Goal: Communication & Community: Answer question/provide support

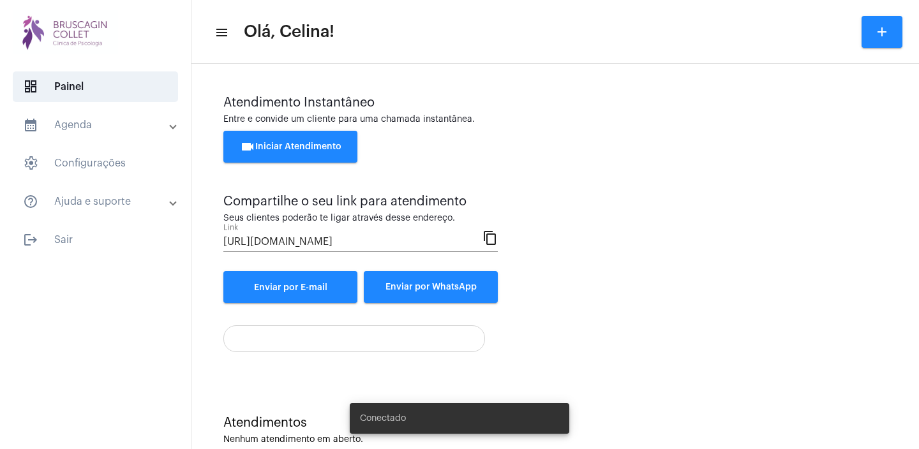
click at [328, 148] on span "videocam Iniciar Atendimento" at bounding box center [290, 146] width 101 height 9
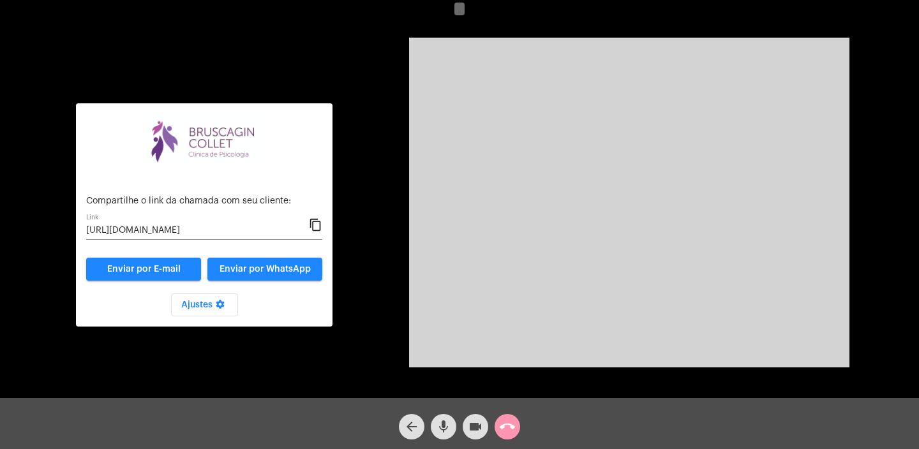
click at [510, 425] on mat-icon "call_end" at bounding box center [506, 426] width 15 height 15
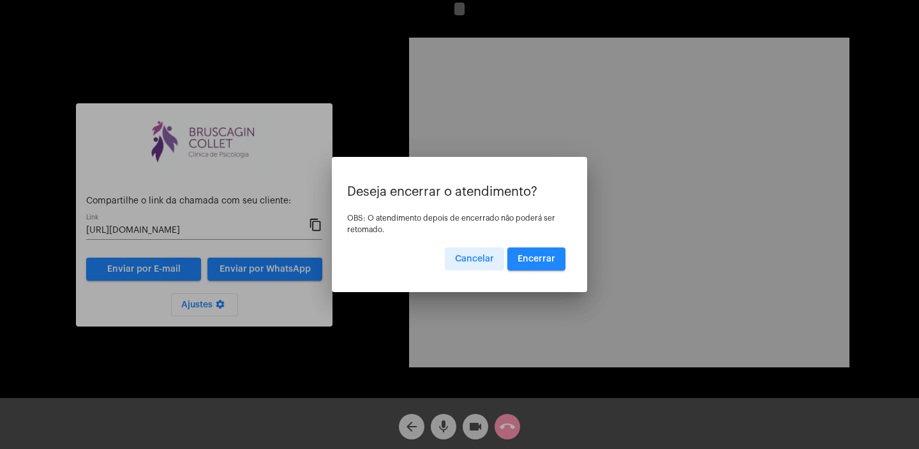
click at [540, 261] on span "Encerrar" at bounding box center [536, 259] width 38 height 9
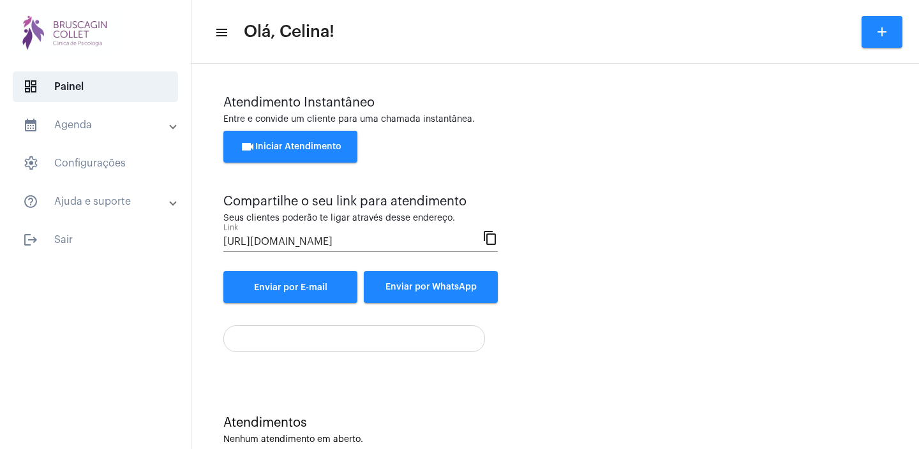
click at [318, 142] on span "videocam Iniciar Atendimento" at bounding box center [290, 146] width 101 height 9
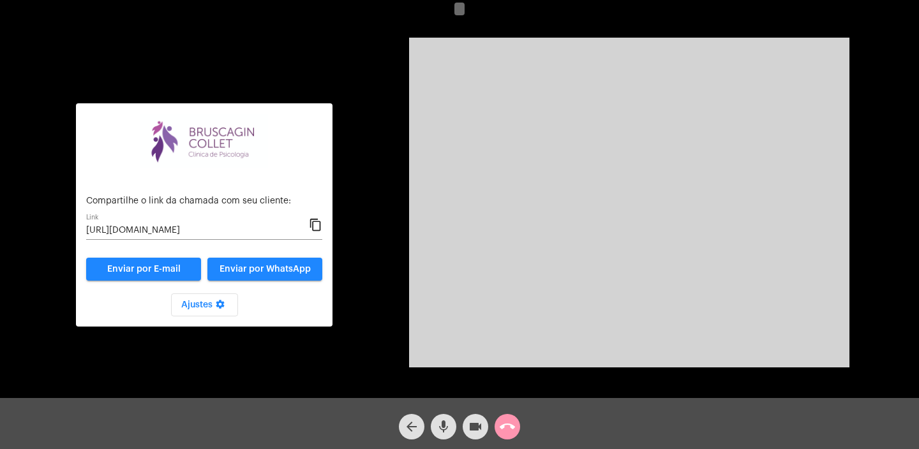
click at [317, 225] on mat-icon "content_copy" at bounding box center [315, 225] width 13 height 15
